Goal: Information Seeking & Learning: Learn about a topic

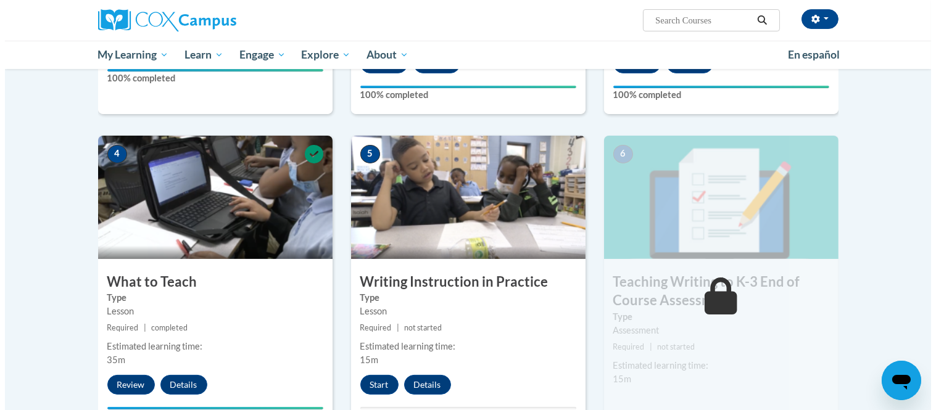
scroll to position [577, 0]
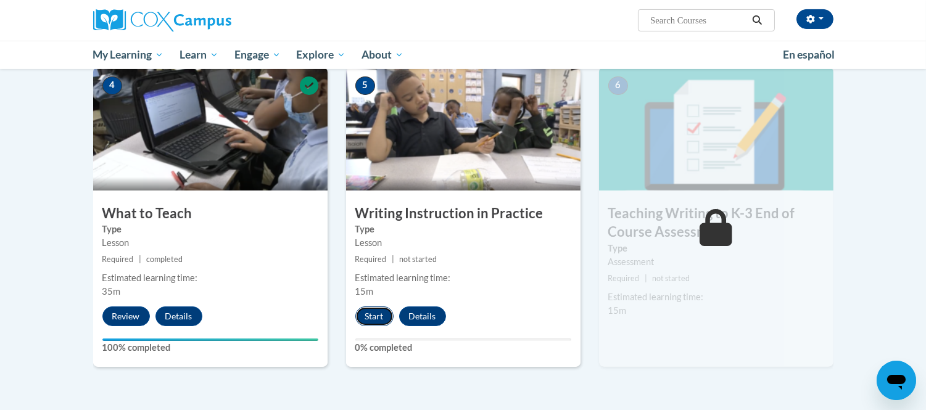
click at [381, 317] on button "Start" at bounding box center [374, 317] width 38 height 20
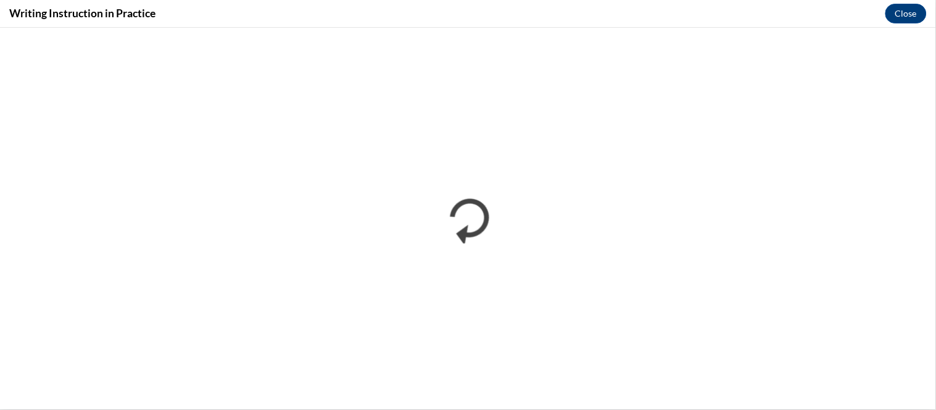
scroll to position [0, 0]
